Goal: Information Seeking & Learning: Learn about a topic

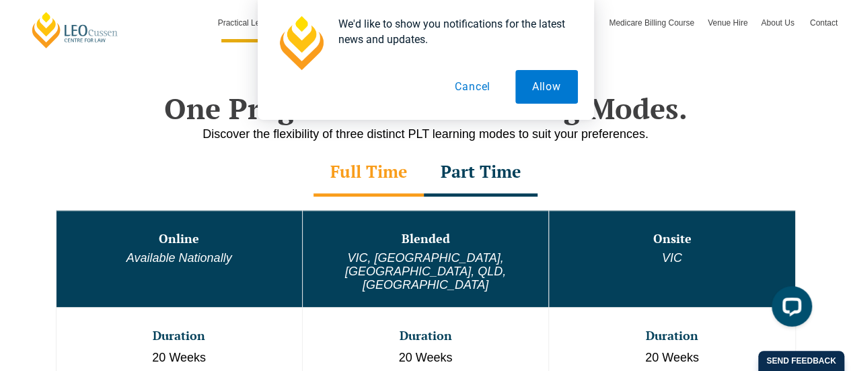
scroll to position [634, 0]
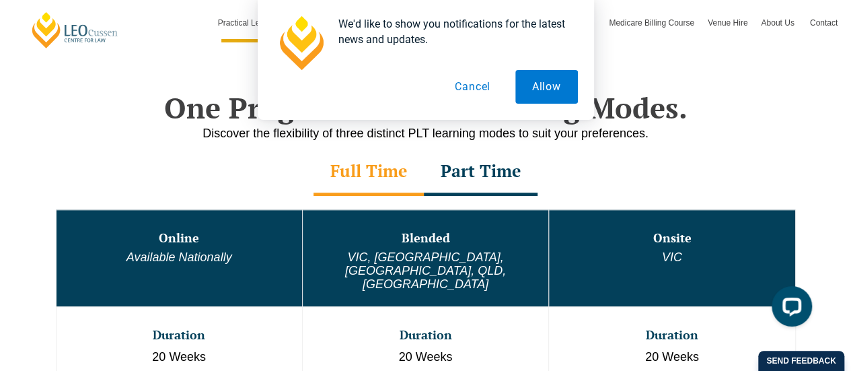
click at [457, 174] on div "Part Time" at bounding box center [481, 172] width 114 height 47
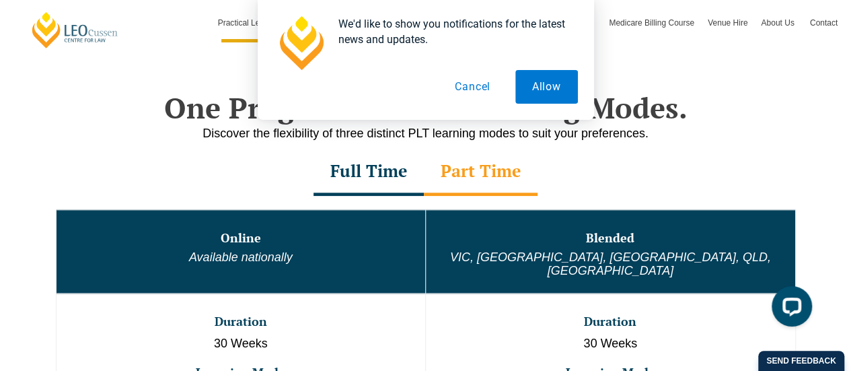
click at [388, 176] on div "Full Time" at bounding box center [369, 172] width 110 height 47
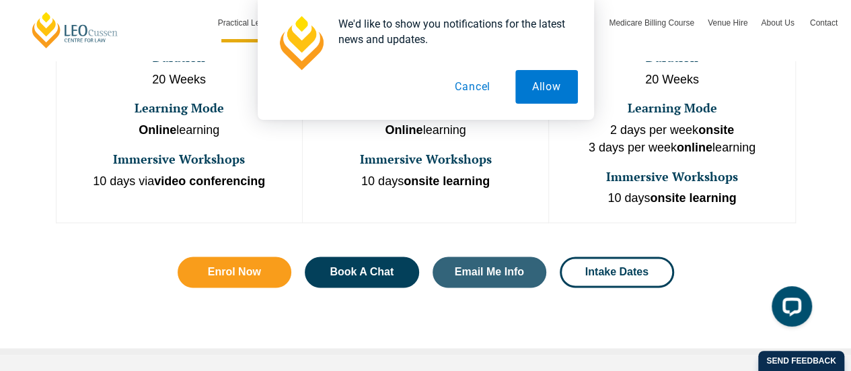
scroll to position [1191, 0]
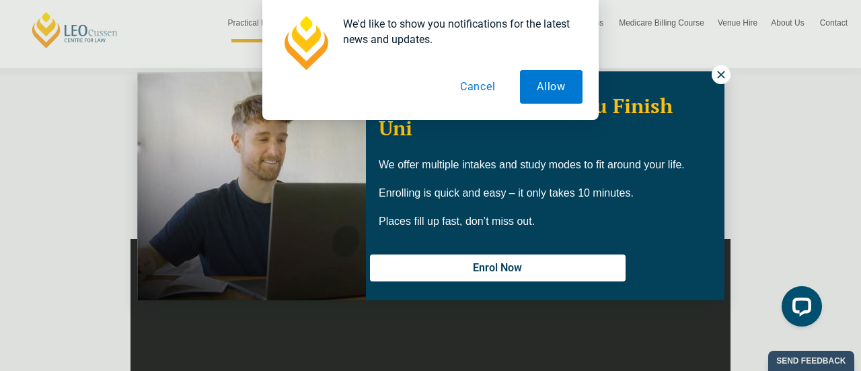
click at [494, 99] on button "Cancel" at bounding box center [477, 87] width 69 height 34
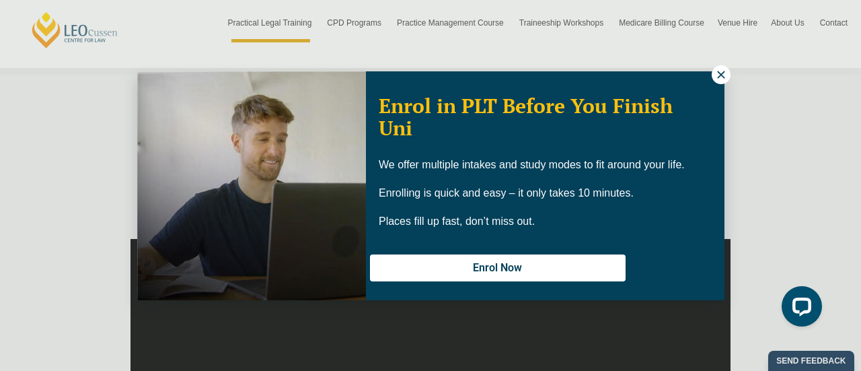
click at [715, 69] on icon at bounding box center [721, 75] width 12 height 12
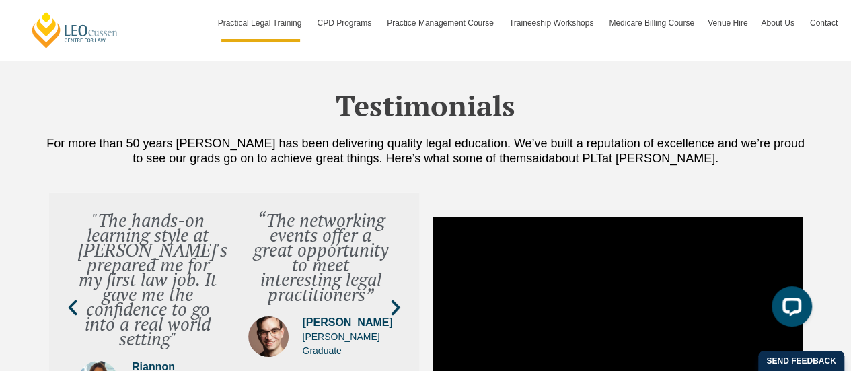
scroll to position [0, 0]
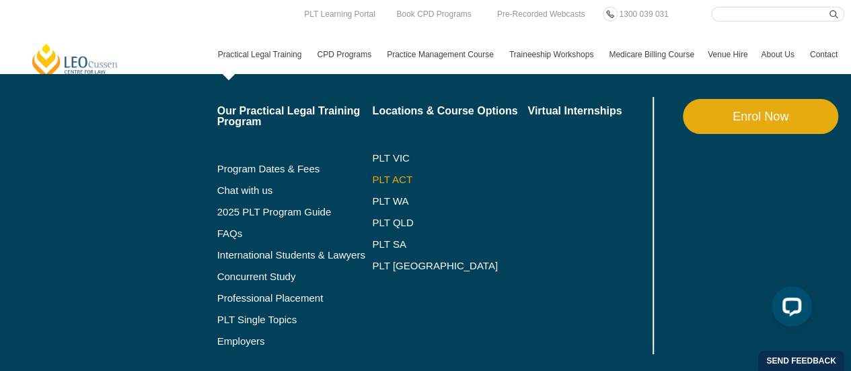
click at [385, 178] on link "PLT ACT" at bounding box center [449, 179] width 155 height 11
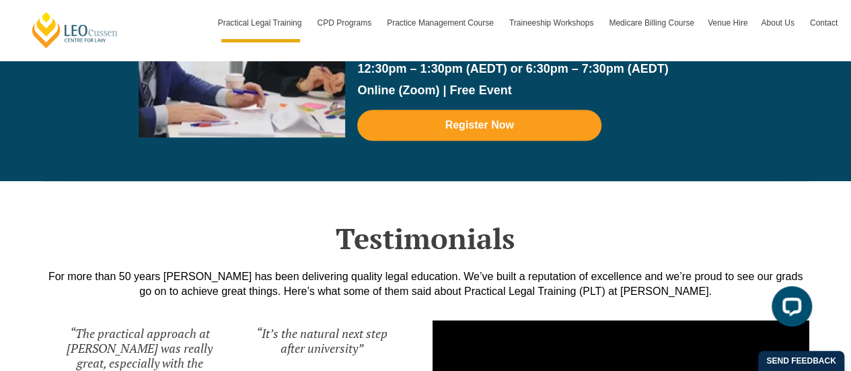
scroll to position [3150, 0]
